Goal: Information Seeking & Learning: Learn about a topic

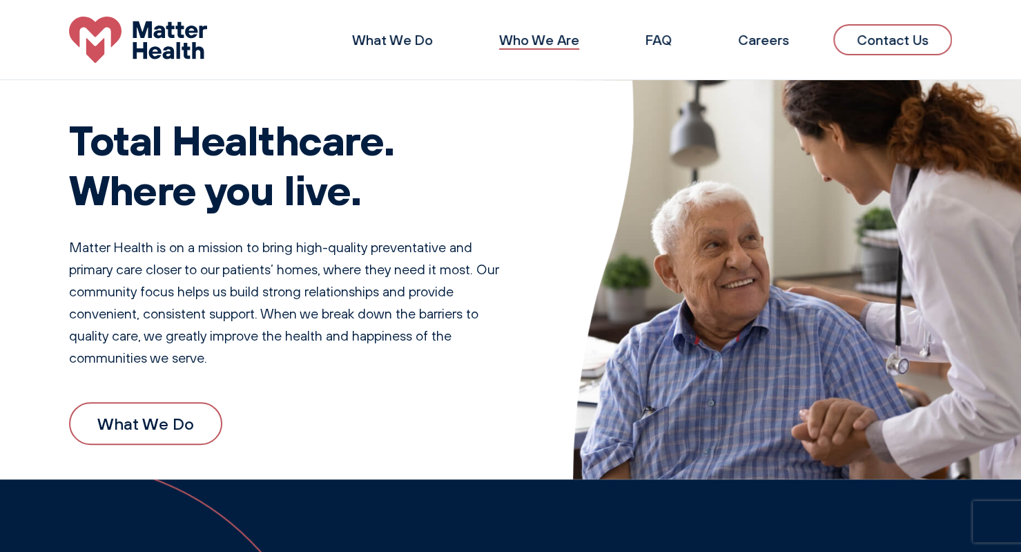
click at [526, 41] on link "Who We Are" at bounding box center [539, 39] width 80 height 17
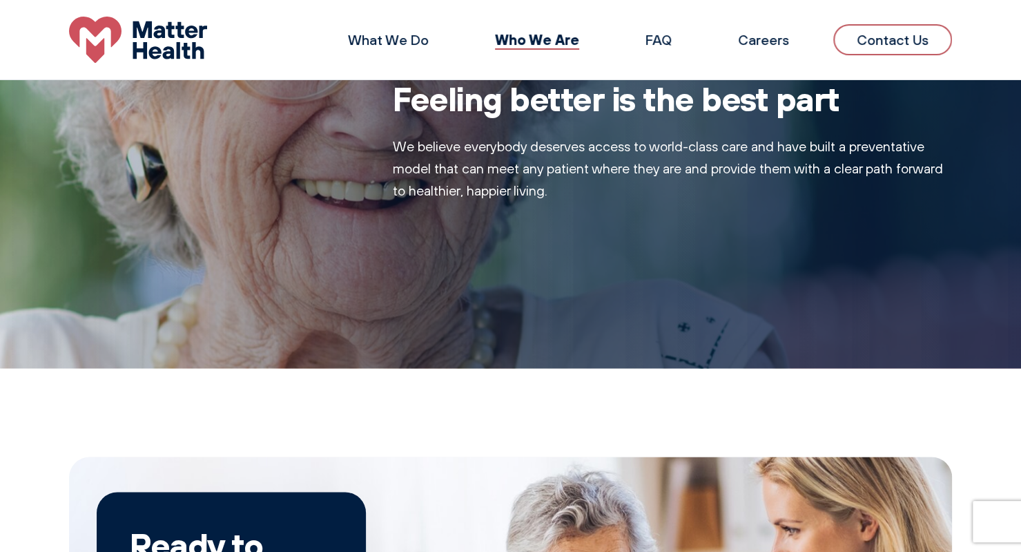
scroll to position [828, 0]
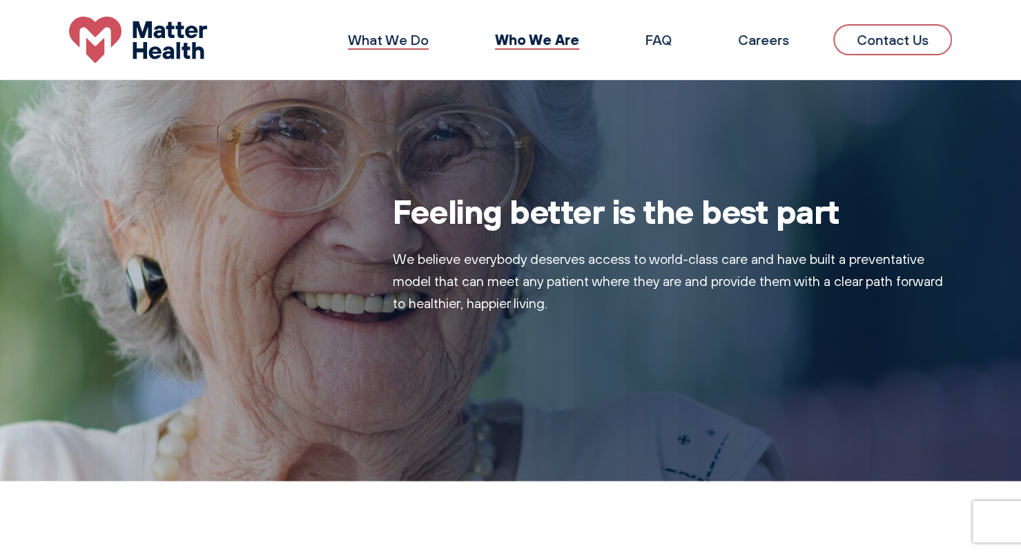
click at [399, 40] on link "What We Do" at bounding box center [388, 39] width 81 height 17
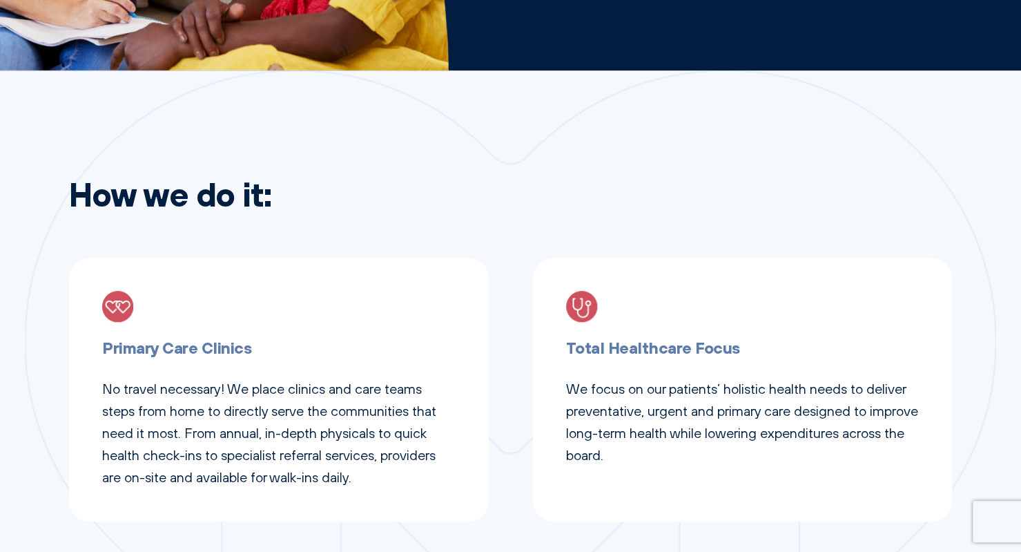
scroll to position [483, 0]
